Goal: Navigation & Orientation: Find specific page/section

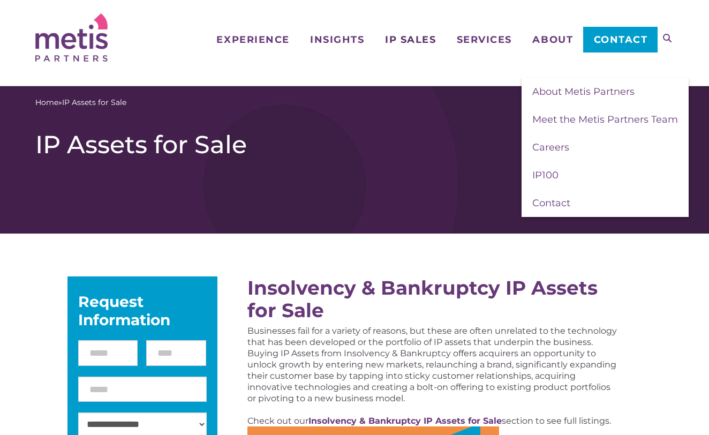
click at [394, 39] on span "IP Sales" at bounding box center [410, 40] width 51 height 10
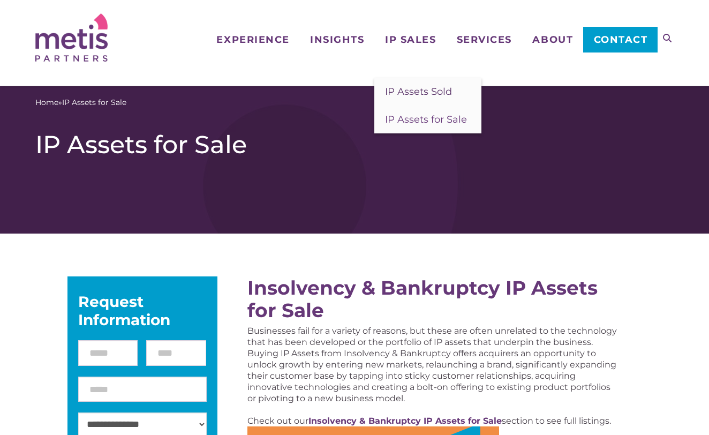
click at [405, 94] on span "IP Assets Sold" at bounding box center [418, 92] width 67 height 12
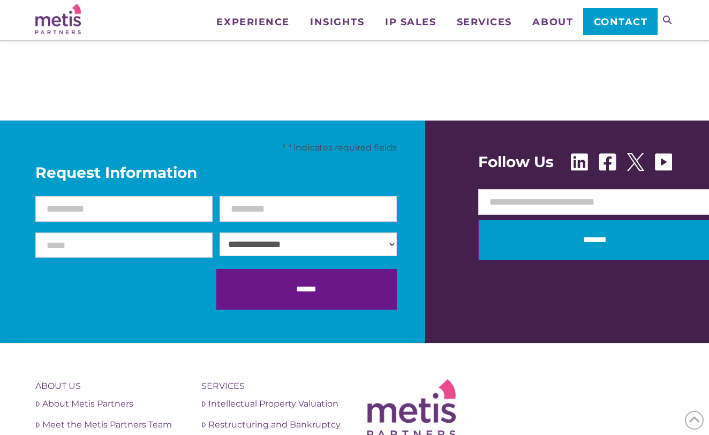
scroll to position [1645, 0]
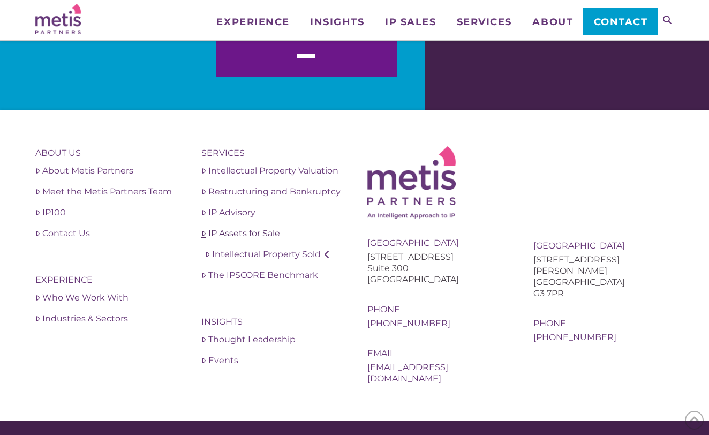
click at [250, 234] on link "IP Assets for Sale" at bounding box center [271, 233] width 140 height 13
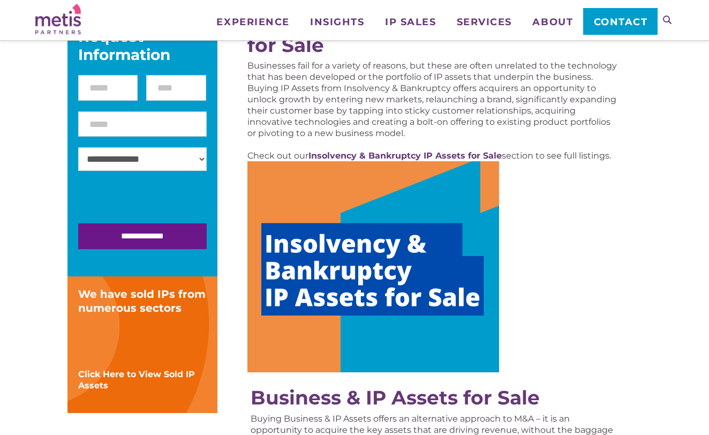
scroll to position [215, 0]
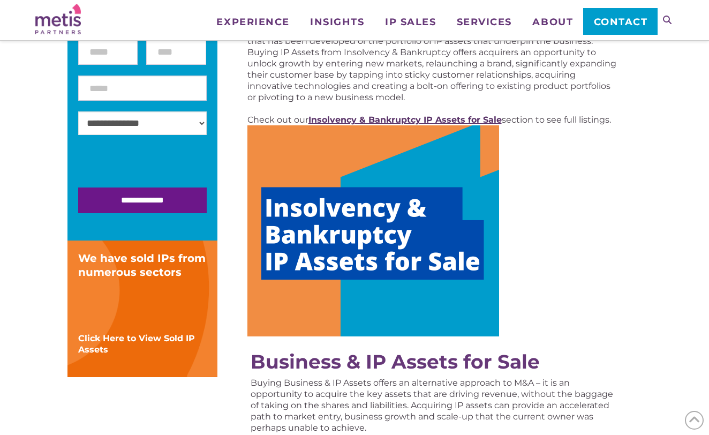
click at [400, 123] on strong "Insolvency & Bankruptcy IP Assets for Sale" at bounding box center [405, 120] width 193 height 10
